Goal: Task Accomplishment & Management: Use online tool/utility

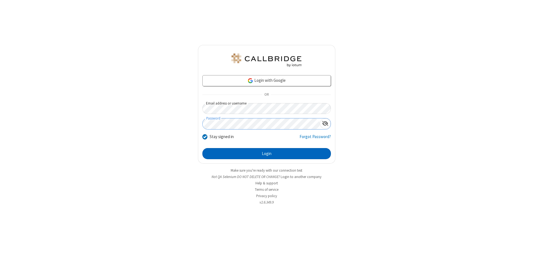
click at [267, 154] on button "Login" at bounding box center [266, 153] width 129 height 11
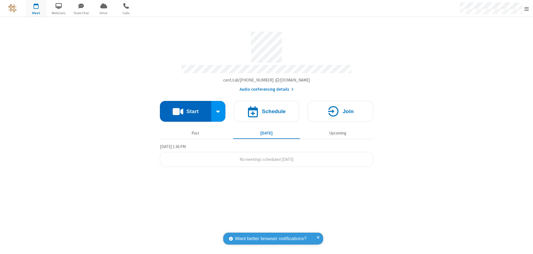
click at [185, 109] on button "Start" at bounding box center [185, 111] width 51 height 21
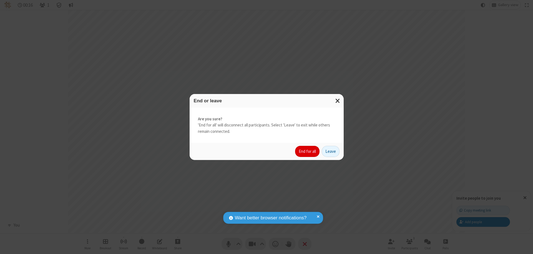
click at [308, 152] on button "End for all" at bounding box center [307, 151] width 24 height 11
